Goal: Transaction & Acquisition: Download file/media

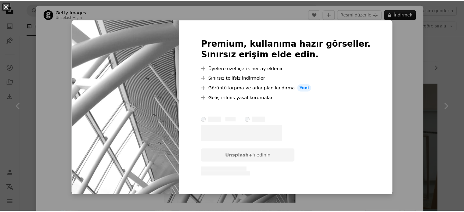
scroll to position [975, 0]
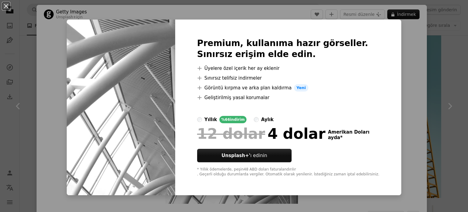
click at [423, 80] on div "An X shape Premium, kullanıma hazır görseller. Sınırsız erişim elde edin. A plu…" at bounding box center [234, 106] width 468 height 212
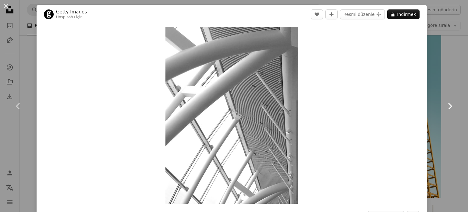
click at [435, 85] on link "Chevron right" at bounding box center [450, 106] width 37 height 59
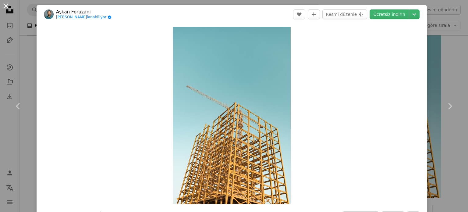
click at [5, 6] on button "An X shape" at bounding box center [5, 5] width 7 height 7
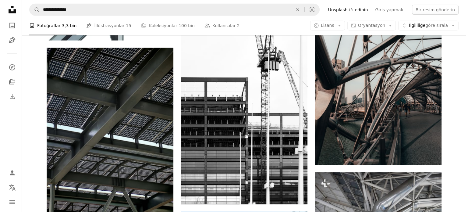
scroll to position [1463, 0]
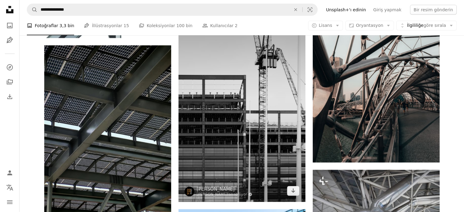
click at [238, 90] on img at bounding box center [241, 107] width 127 height 190
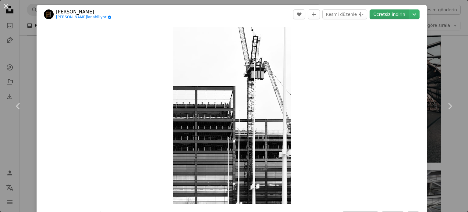
click at [391, 15] on font "Ücretsiz indirin" at bounding box center [389, 14] width 32 height 5
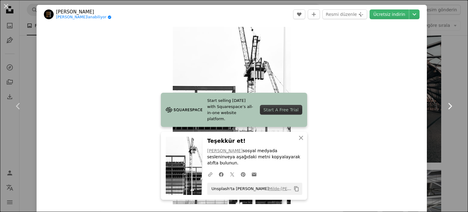
drag, startPoint x: 450, startPoint y: 85, endPoint x: 446, endPoint y: 84, distance: 3.8
click at [449, 85] on link "Chevron right" at bounding box center [450, 106] width 37 height 59
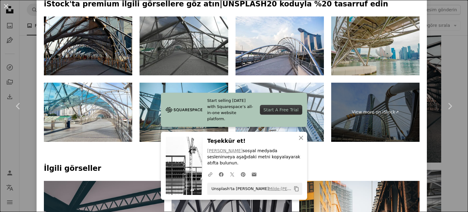
scroll to position [307, 0]
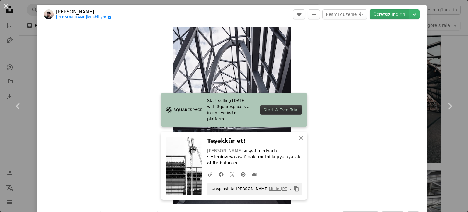
click at [382, 16] on font "Ücretsiz indirin" at bounding box center [389, 14] width 32 height 5
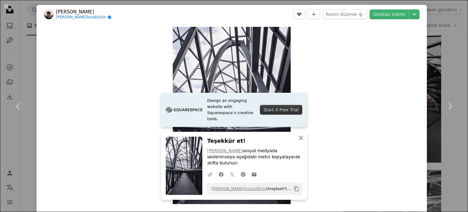
click at [300, 141] on icon "An X shape" at bounding box center [300, 137] width 7 height 7
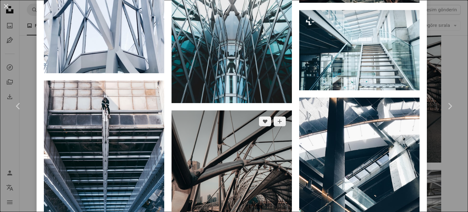
scroll to position [640, 0]
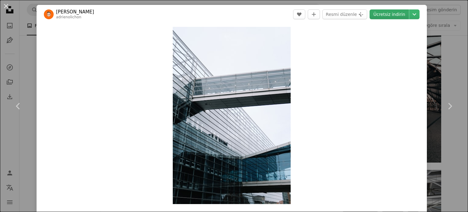
drag, startPoint x: 383, startPoint y: 18, endPoint x: 361, endPoint y: 24, distance: 23.0
click at [383, 18] on font "Ücretsiz indirin" at bounding box center [389, 14] width 32 height 9
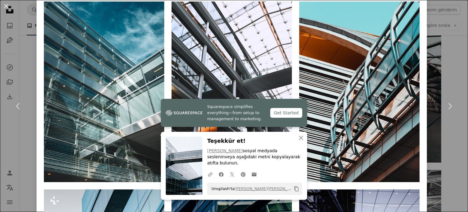
scroll to position [518, 0]
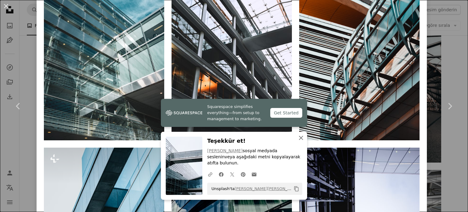
drag, startPoint x: 298, startPoint y: 144, endPoint x: 272, endPoint y: 126, distance: 31.4
click at [299, 140] on icon "button" at bounding box center [301, 138] width 4 height 4
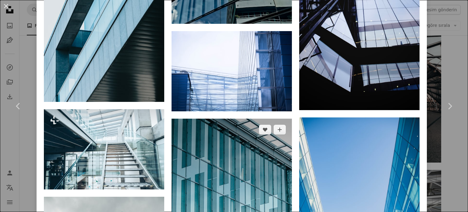
scroll to position [762, 0]
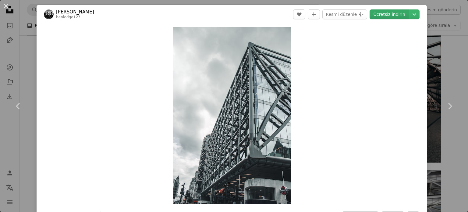
click at [383, 16] on font "Ücretsiz indirin" at bounding box center [389, 14] width 32 height 5
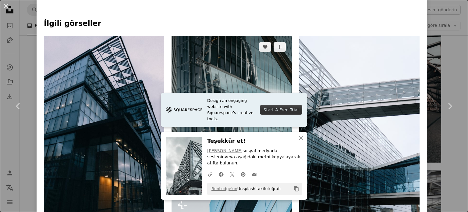
scroll to position [488, 0]
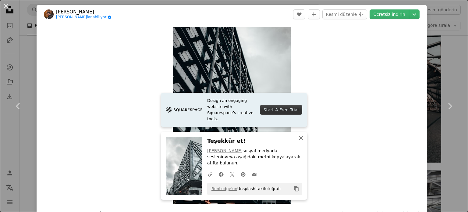
click at [299, 140] on icon "button" at bounding box center [301, 138] width 4 height 4
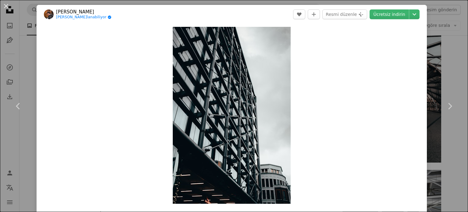
drag, startPoint x: 380, startPoint y: 16, endPoint x: 291, endPoint y: 85, distance: 113.1
click at [380, 16] on font "Ücretsiz indirin" at bounding box center [389, 14] width 32 height 5
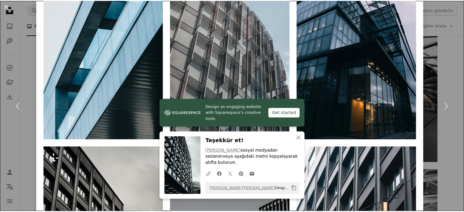
scroll to position [701, 0]
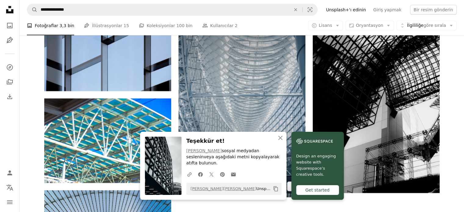
scroll to position [1878, 0]
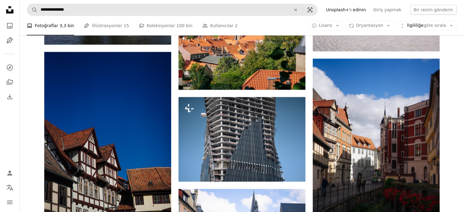
scroll to position [5322, 0]
